Goal: Transaction & Acquisition: Register for event/course

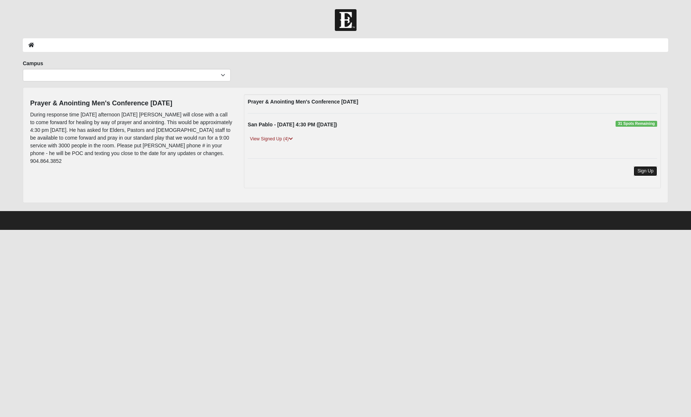
click at [649, 172] on link "Sign Up" at bounding box center [646, 171] width 24 height 10
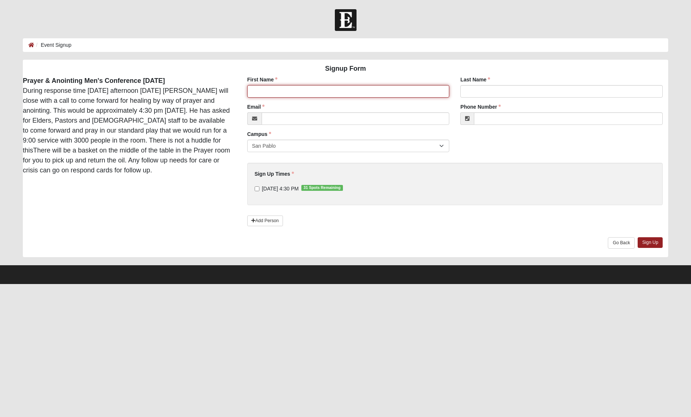
click at [399, 92] on input "First Name" at bounding box center [348, 91] width 202 height 13
type input "[PERSON_NAME]"
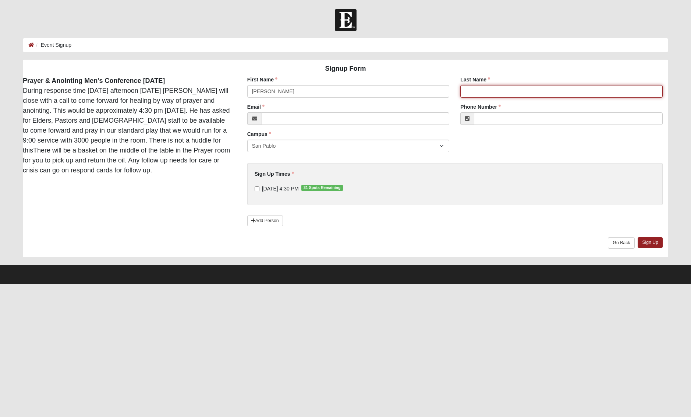
type input "[PERSON_NAME]"
type input "[PERSON_NAME][EMAIL_ADDRESS][PERSON_NAME][DOMAIN_NAME]"
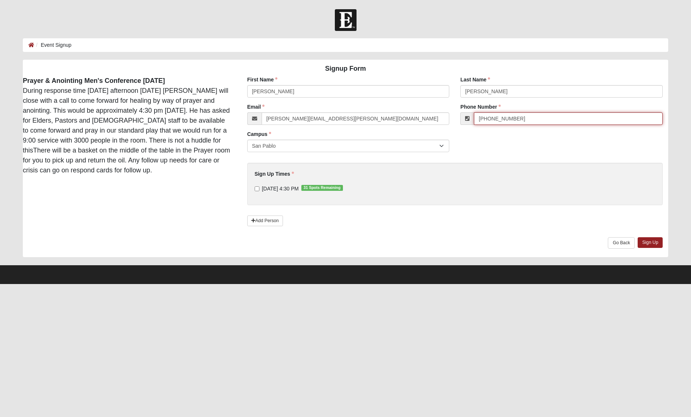
click at [520, 119] on input "[PHONE_NUMBER]" at bounding box center [568, 118] width 189 height 13
drag, startPoint x: 525, startPoint y: 119, endPoint x: 513, endPoint y: 118, distance: 12.2
click at [513, 118] on input "[PHONE_NUMBER]" at bounding box center [568, 118] width 189 height 13
type input "[PHONE_NUMBER]"
click at [257, 189] on input "[DATE] 4:30 PM 31 Spots Remaining" at bounding box center [257, 188] width 5 height 5
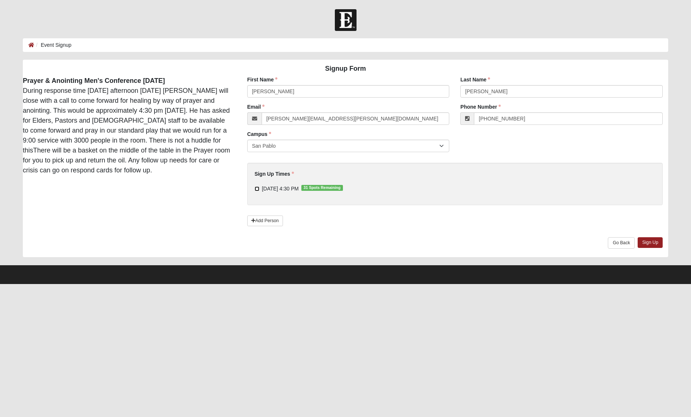
checkbox input "true"
click at [656, 243] on link "Sign Up" at bounding box center [650, 242] width 25 height 11
